Goal: Task Accomplishment & Management: Manage account settings

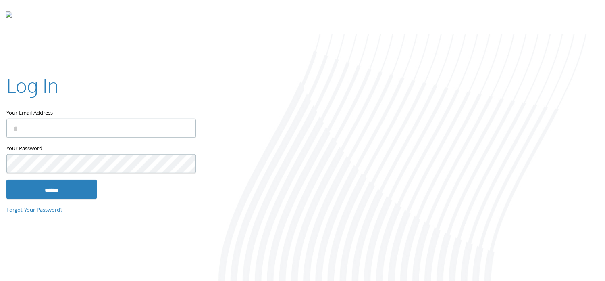
type input "**********"
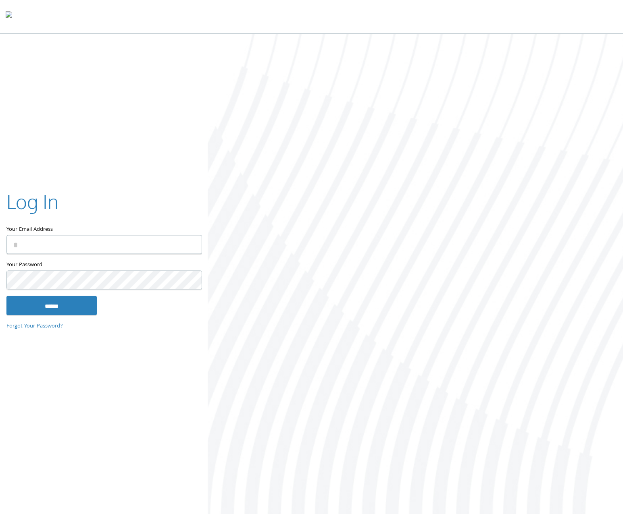
type input "**********"
click at [51, 302] on input "******" at bounding box center [51, 305] width 90 height 19
